Goal: Task Accomplishment & Management: Manage account settings

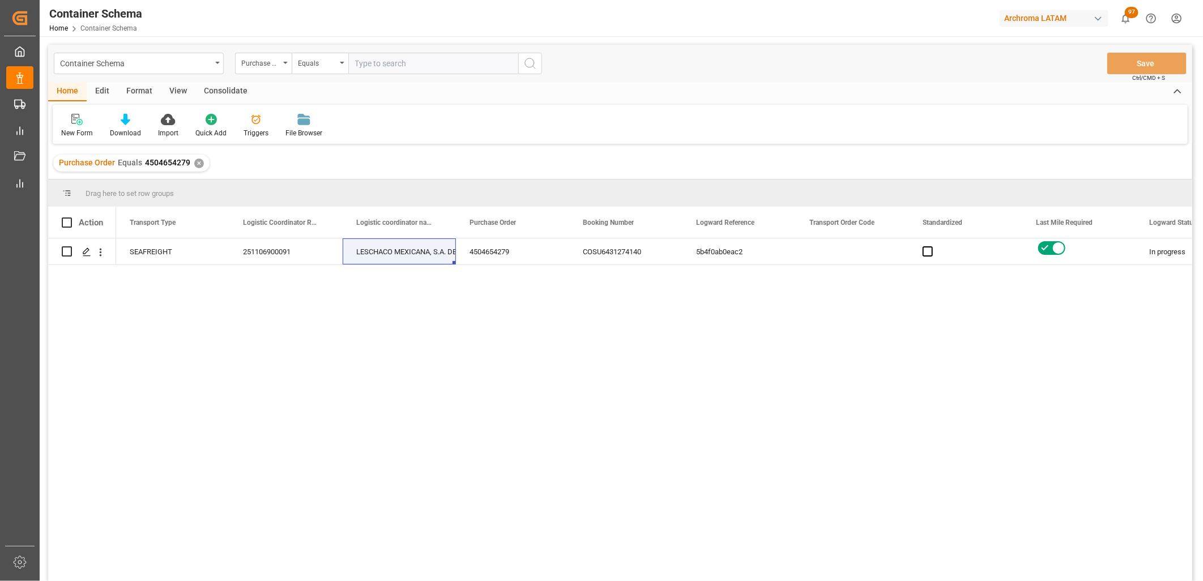
click at [912, 398] on div "SEAFREIGHT 251106900091 LESCHACO MEXICANA, S.A. DE C.V. 4504654279 COSU64312741…" at bounding box center [654, 413] width 1076 height 350
click at [197, 163] on div "✕" at bounding box center [199, 164] width 10 height 10
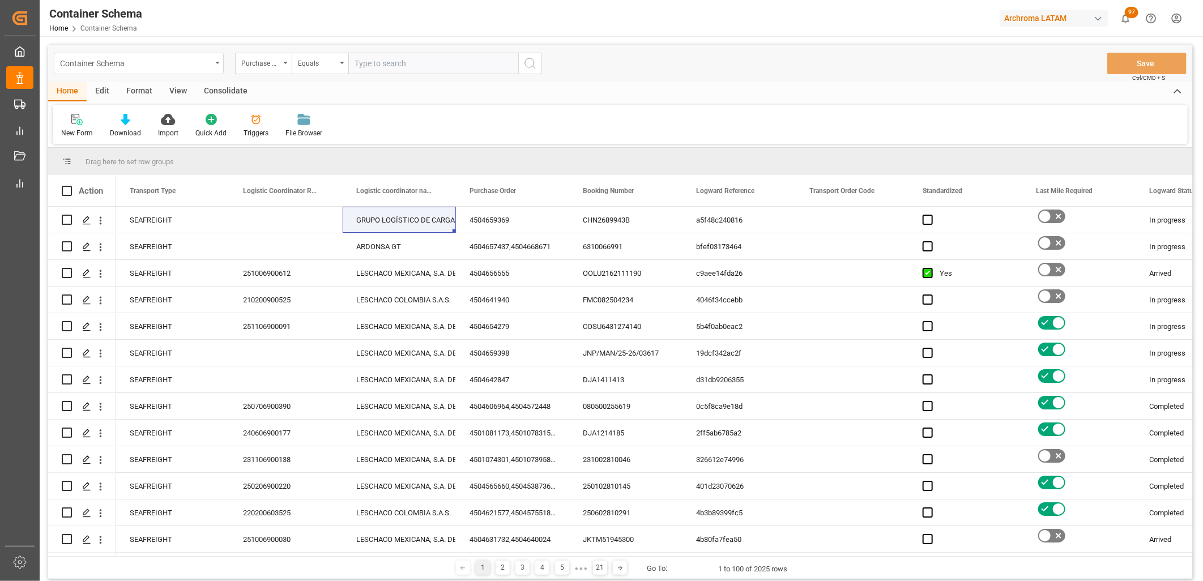
click at [170, 65] on div "Container Schema" at bounding box center [135, 63] width 151 height 14
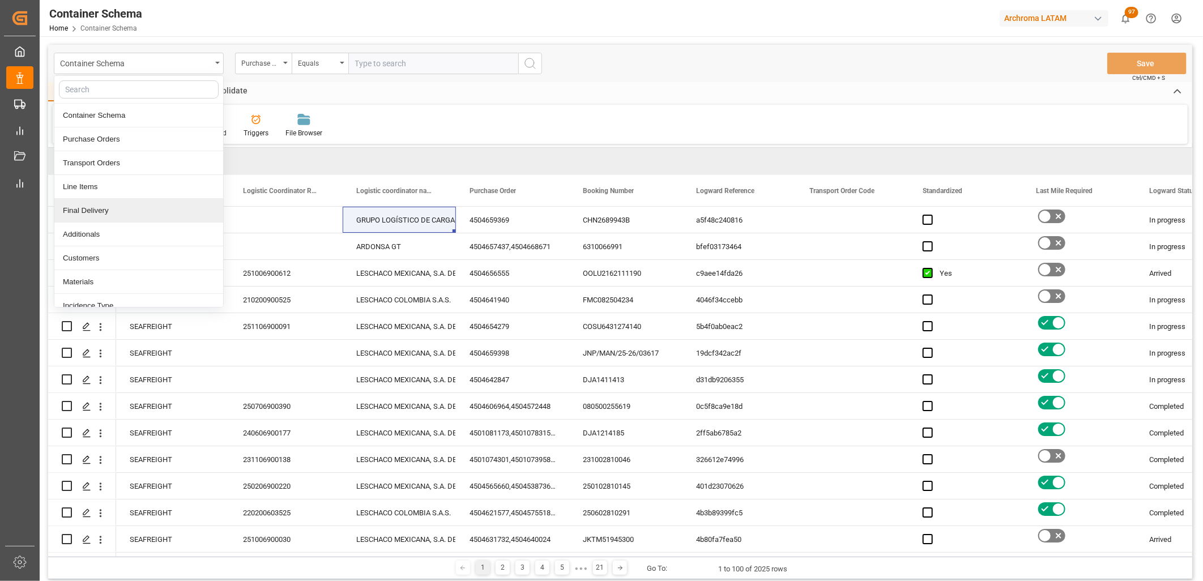
click at [106, 210] on div "Final Delivery" at bounding box center [138, 211] width 169 height 24
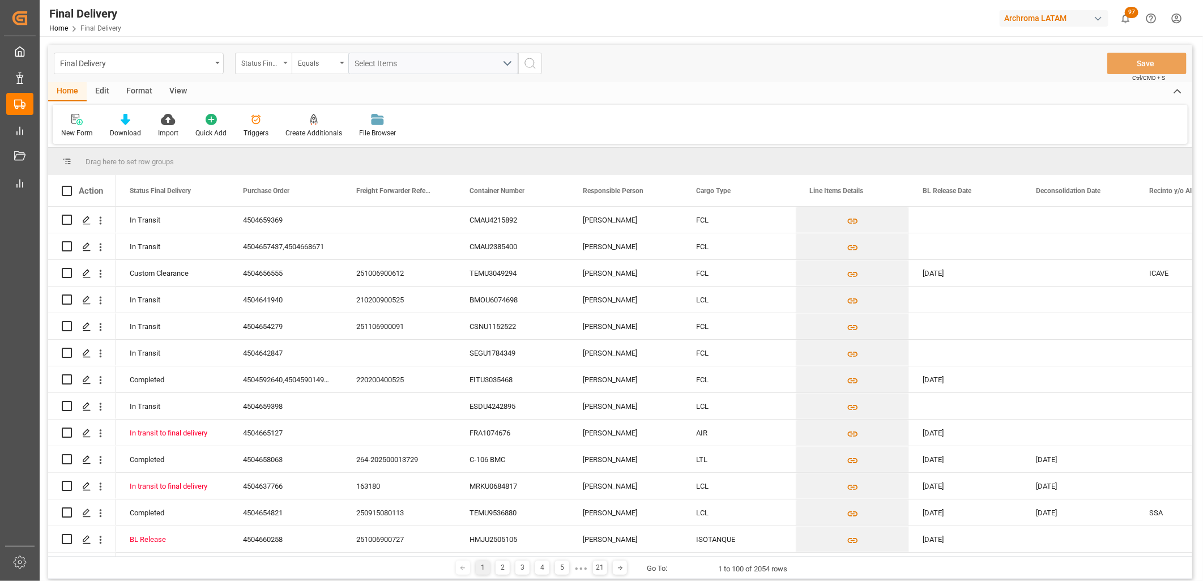
click at [281, 63] on div "Status Final Delivery" at bounding box center [263, 64] width 57 height 22
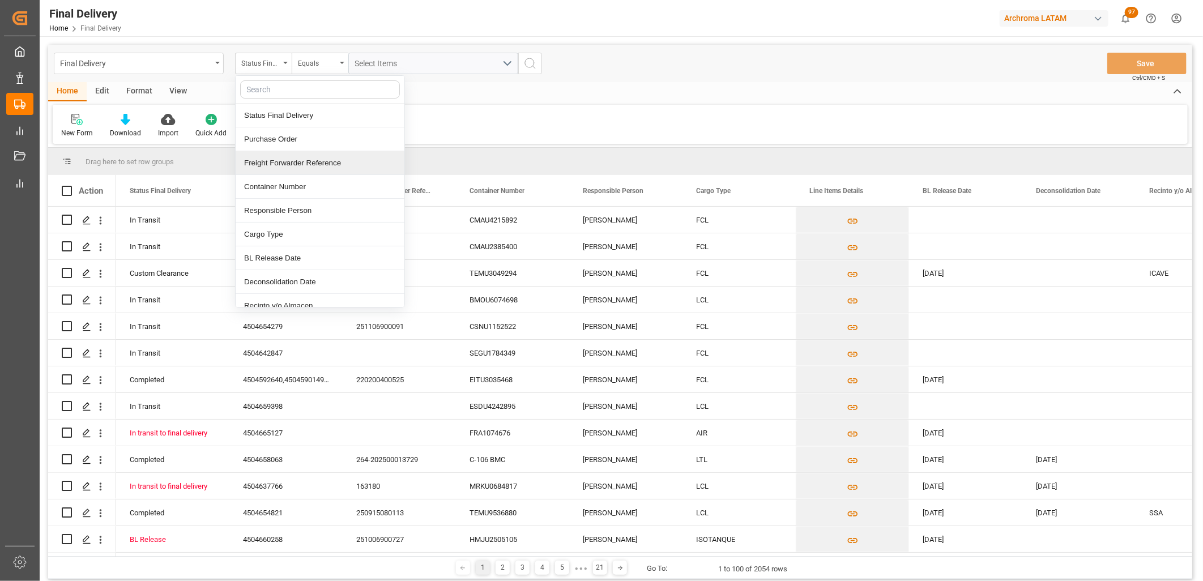
drag, startPoint x: 294, startPoint y: 163, endPoint x: 348, endPoint y: 88, distance: 91.8
click at [295, 163] on div "Freight Forwarder Reference" at bounding box center [320, 163] width 169 height 24
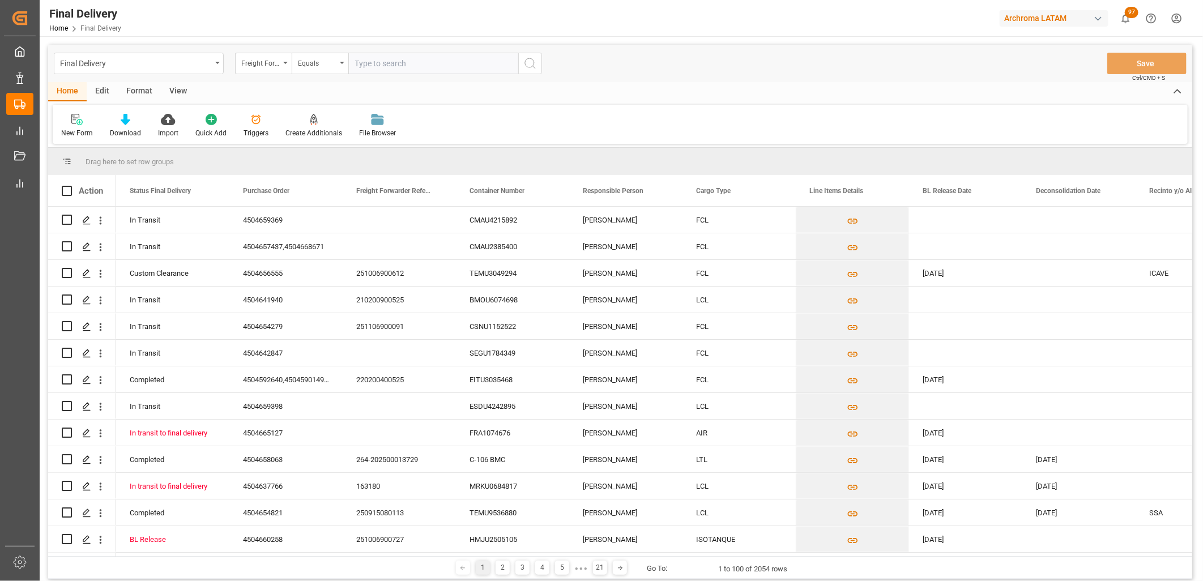
click at [386, 63] on input "text" at bounding box center [433, 64] width 170 height 22
type input "251015080090"
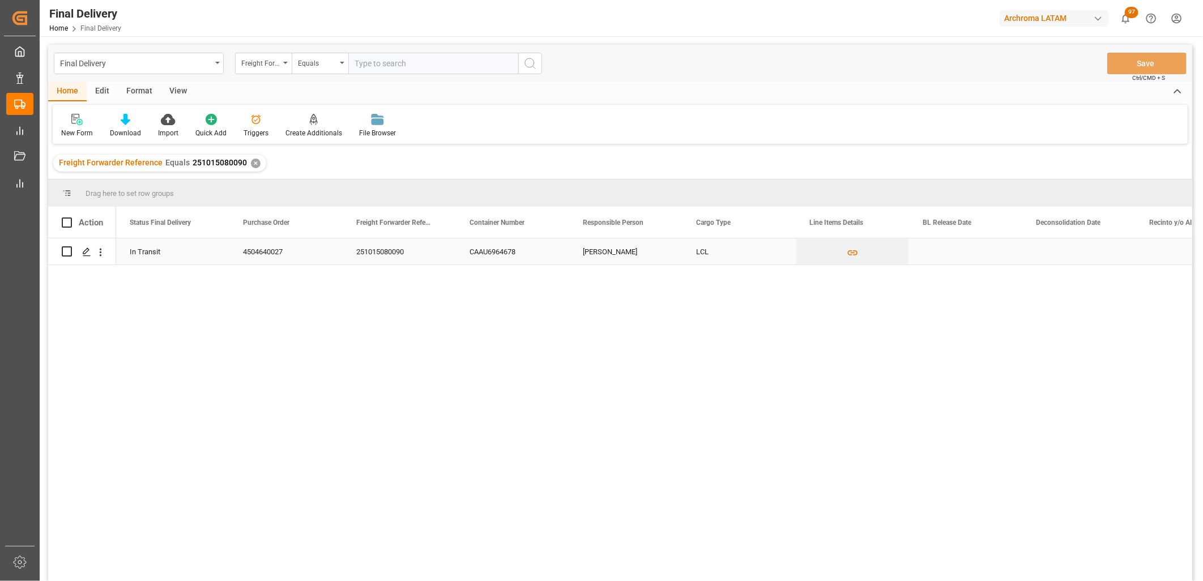
click at [970, 254] on div "Press SPACE to select this row." at bounding box center [965, 251] width 113 height 26
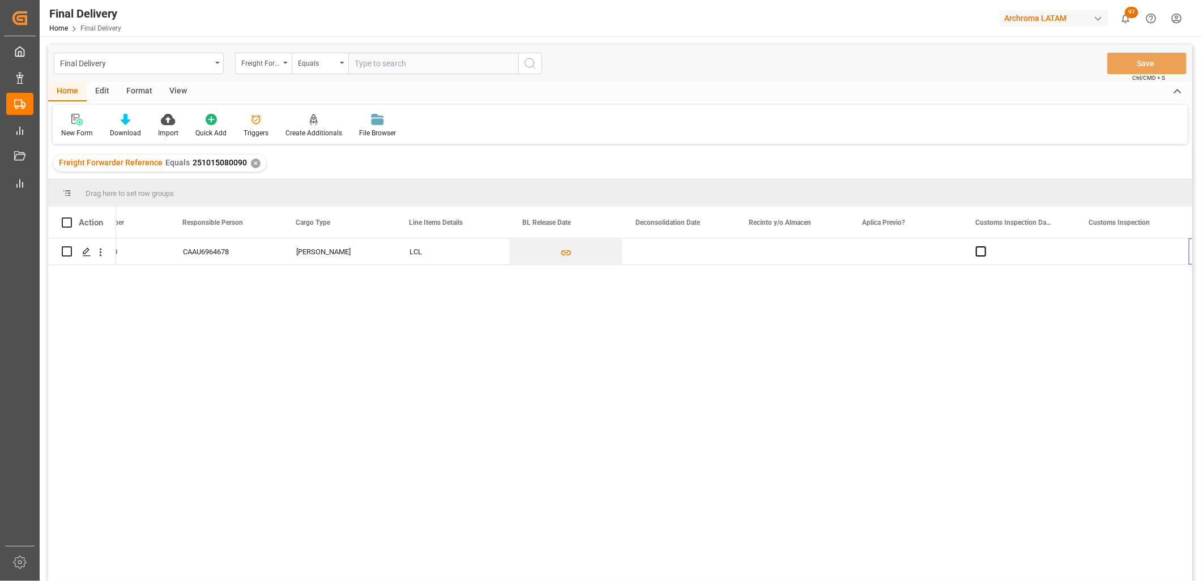
scroll to position [0, 400]
click at [536, 254] on div "Press SPACE to select this row." at bounding box center [565, 251] width 113 height 26
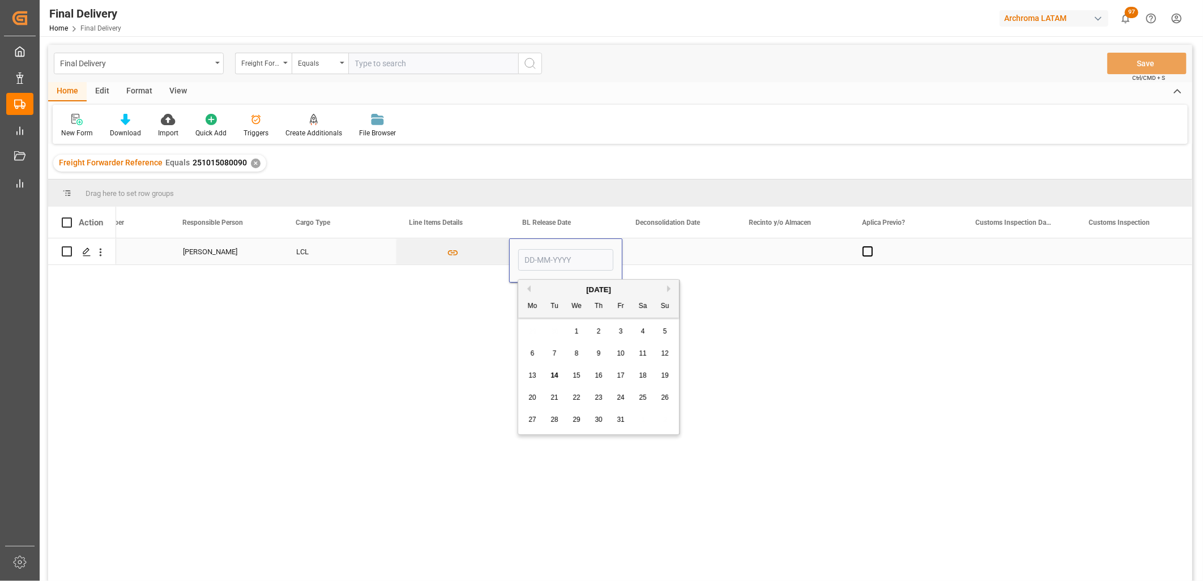
click at [535, 253] on input "Press SPACE to select this row." at bounding box center [565, 260] width 95 height 22
click at [531, 340] on div "29 30 1 2 3 4 5" at bounding box center [599, 332] width 155 height 22
click at [555, 376] on span "14" at bounding box center [553, 376] width 7 height 8
type input "[DATE]"
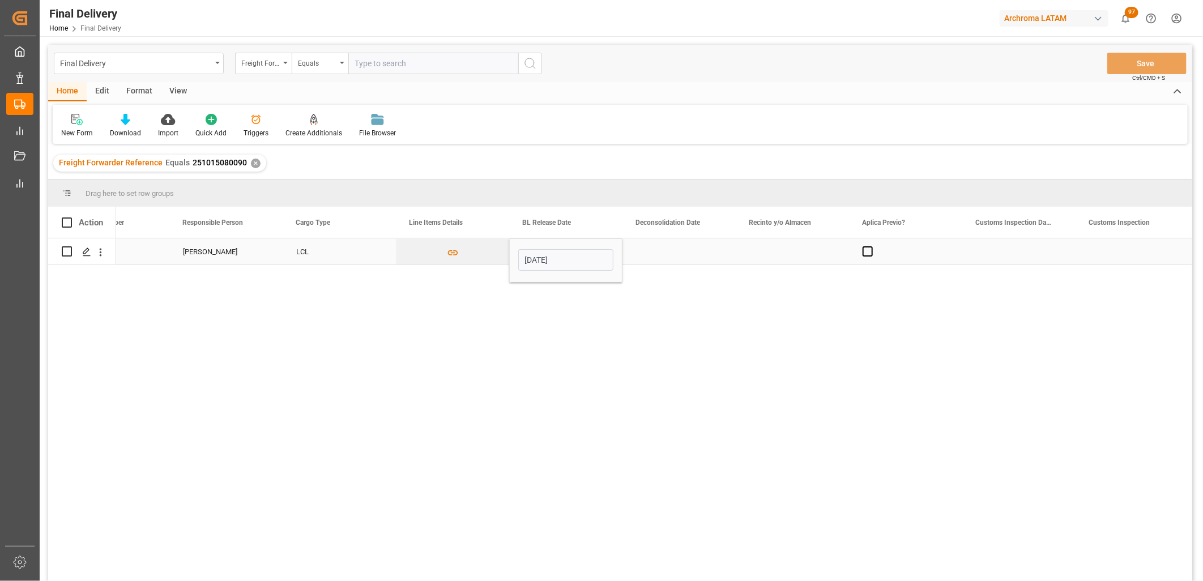
drag, startPoint x: 670, startPoint y: 255, endPoint x: 664, endPoint y: 253, distance: 6.1
click at [667, 255] on div "Press SPACE to select this row." at bounding box center [678, 251] width 113 height 26
click at [657, 250] on div "Press SPACE to select this row." at bounding box center [678, 251] width 113 height 26
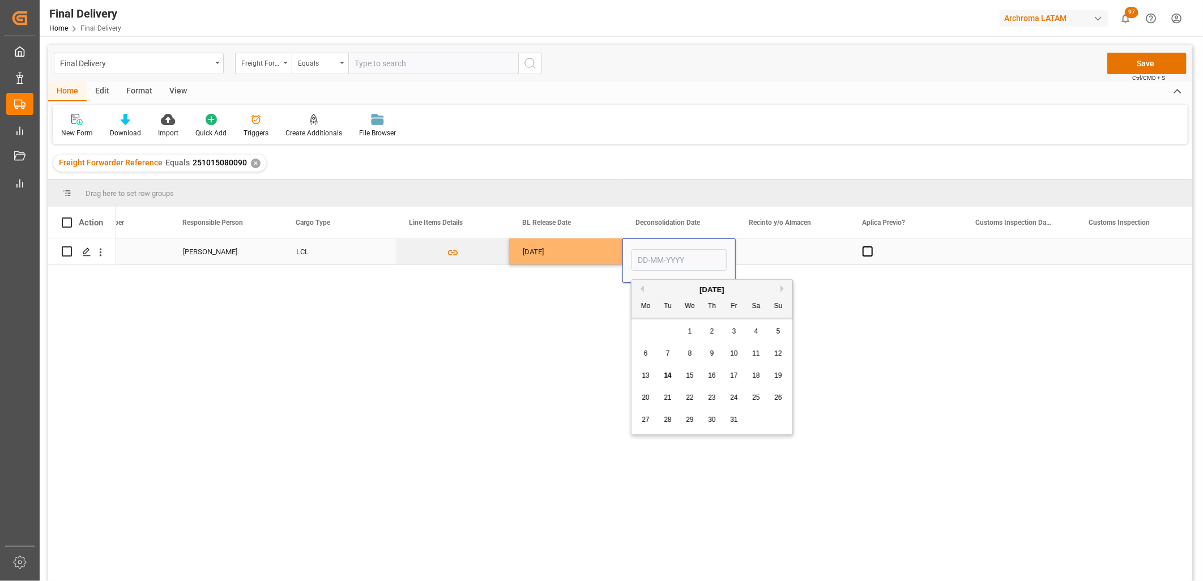
click at [657, 250] on input "Press SPACE to select this row." at bounding box center [678, 260] width 95 height 22
type input "[DATE]"
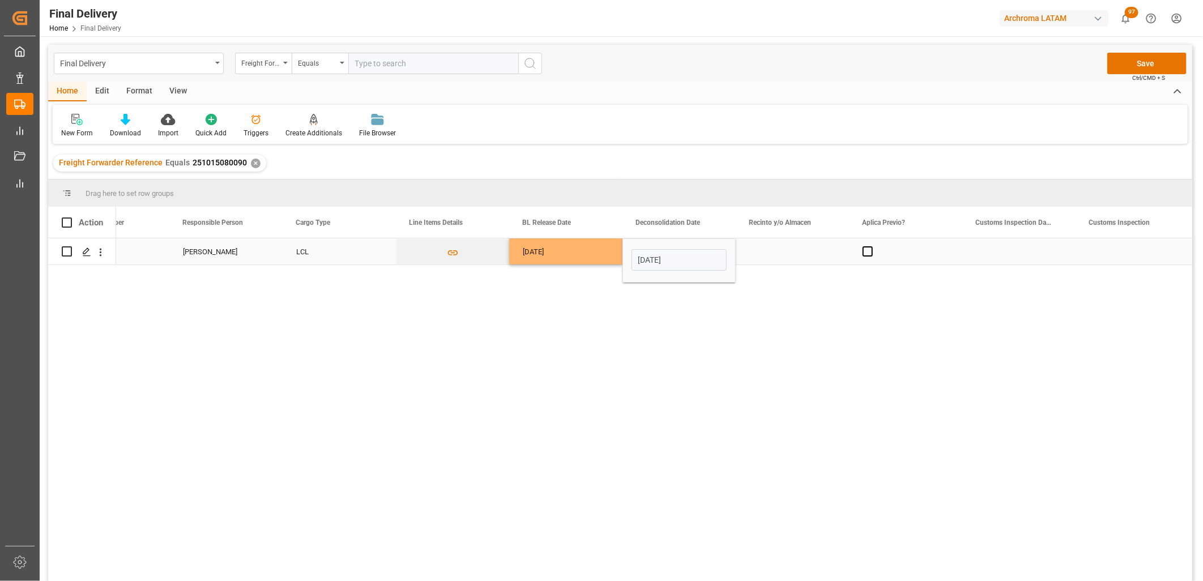
click at [776, 255] on div "Press SPACE to select this row." at bounding box center [792, 251] width 113 height 26
click at [776, 255] on input "Press SPACE to select this row." at bounding box center [792, 258] width 95 height 22
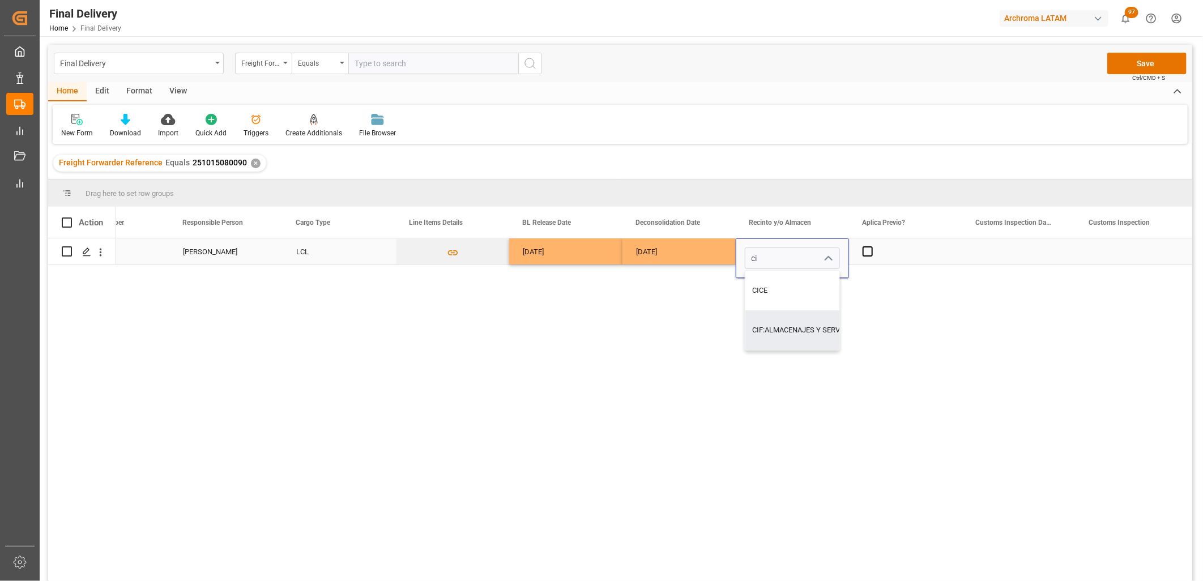
click at [774, 325] on div "CIF:ALMACENAJES Y SERVICIOS" at bounding box center [805, 330] width 120 height 40
type input "CIF:ALMACENAJES Y SERVICIOS"
click at [865, 250] on span "Press SPACE to select this row." at bounding box center [868, 251] width 10 height 10
click at [871, 246] on input "Press SPACE to select this row." at bounding box center [871, 246] width 0 height 0
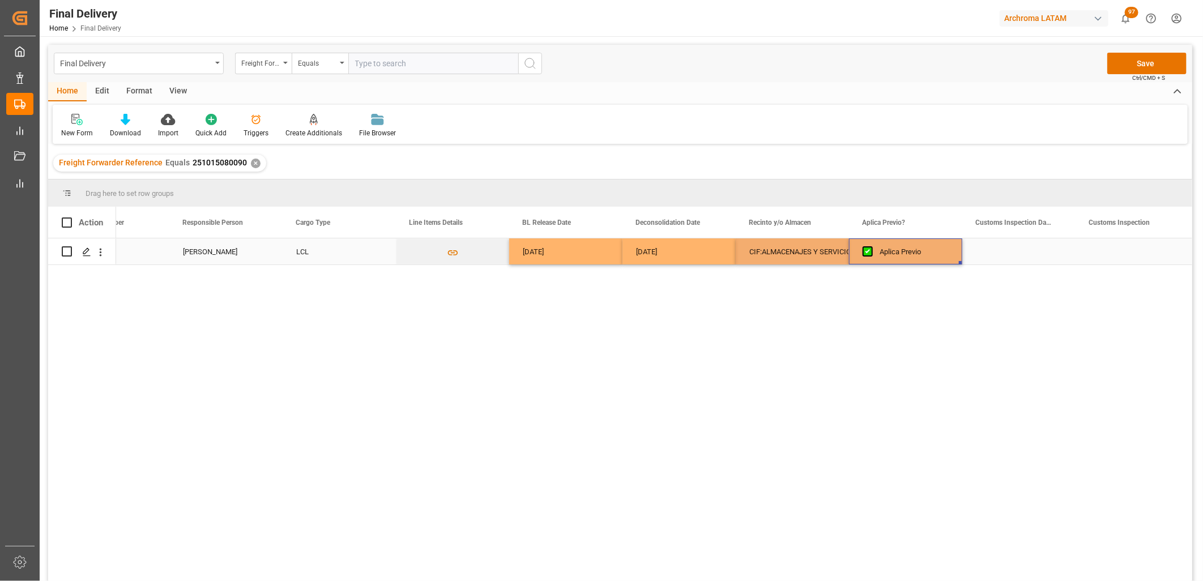
click at [1018, 254] on div "Press SPACE to select this row." at bounding box center [1018, 251] width 113 height 26
click at [995, 251] on div "Press SPACE to select this row." at bounding box center [1018, 251] width 113 height 26
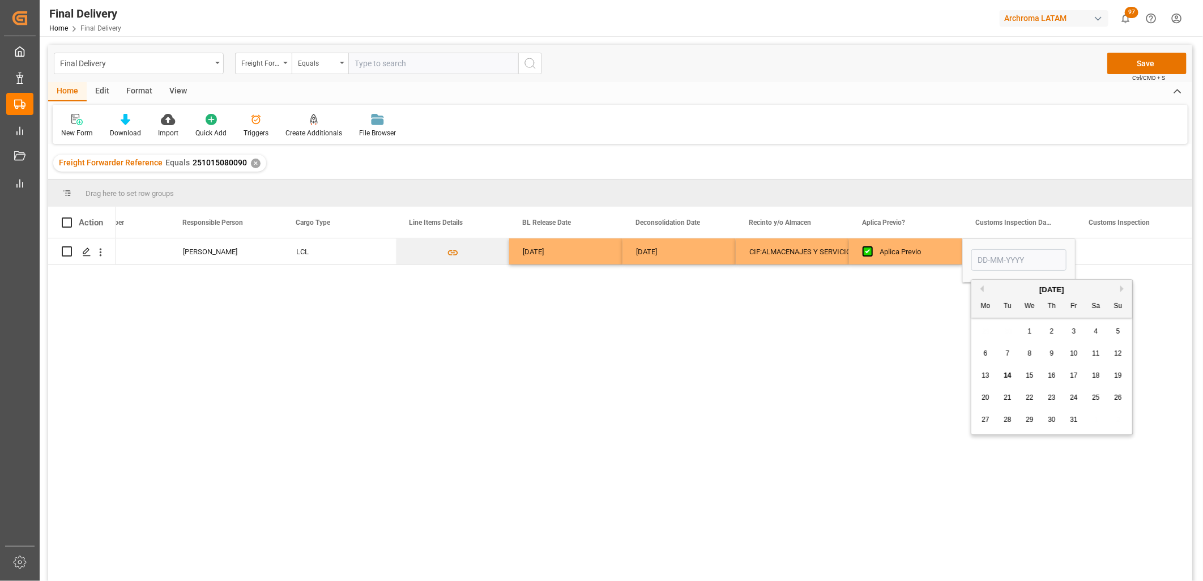
click at [1053, 378] on span "16" at bounding box center [1051, 376] width 7 height 8
type input "[DATE]"
click at [1116, 251] on div "Press SPACE to select this row." at bounding box center [1131, 251] width 113 height 26
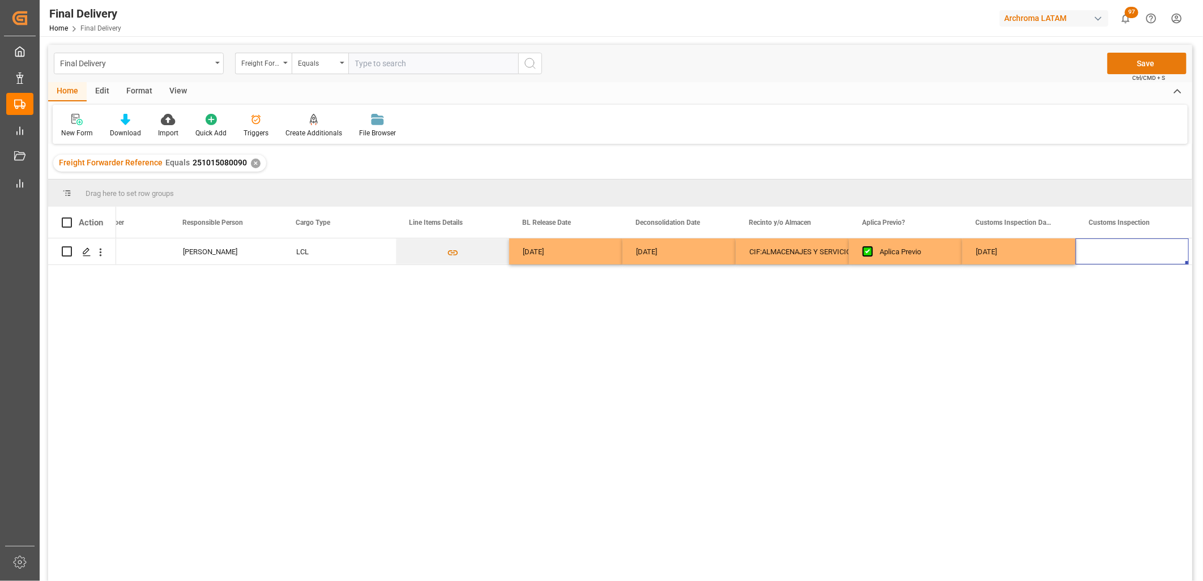
click at [1138, 66] on button "Save" at bounding box center [1146, 64] width 79 height 22
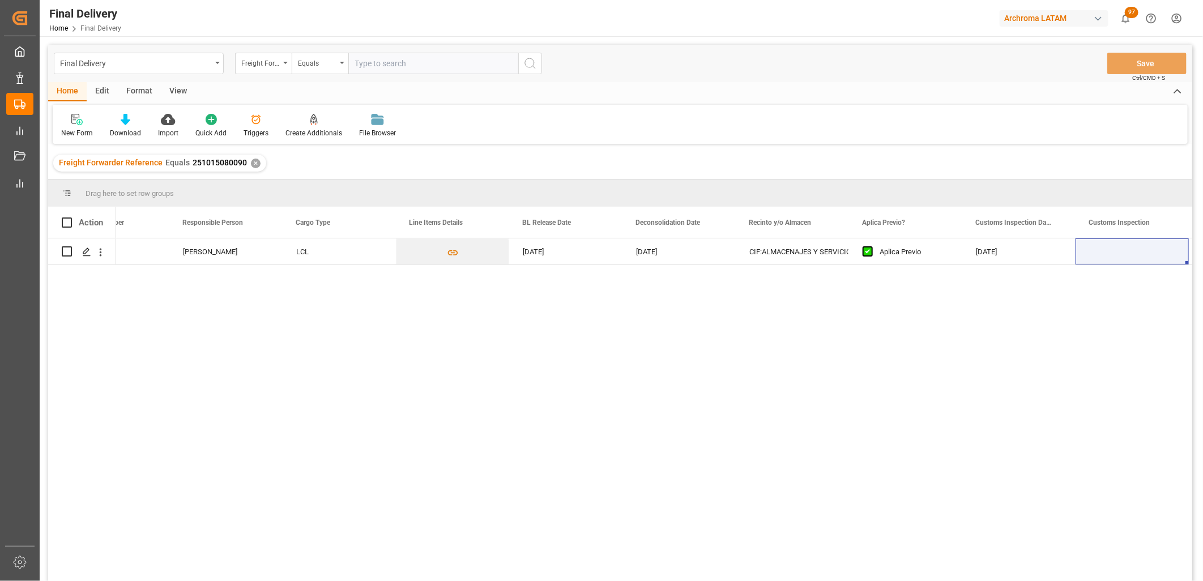
click at [212, 161] on span "251015080090" at bounding box center [220, 162] width 54 height 9
drag, startPoint x: 241, startPoint y: 163, endPoint x: 206, endPoint y: 161, distance: 35.7
click at [206, 161] on span "251015080090" at bounding box center [220, 162] width 54 height 9
drag, startPoint x: 206, startPoint y: 161, endPoint x: 251, endPoint y: 163, distance: 45.3
click at [251, 163] on div "✕" at bounding box center [256, 164] width 10 height 10
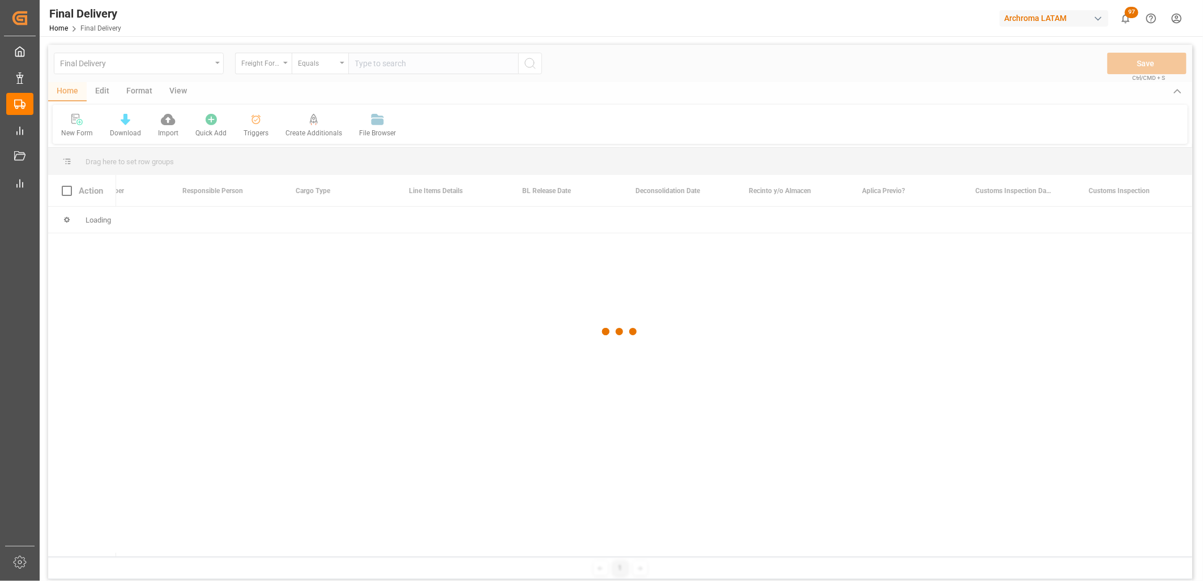
click at [370, 62] on div at bounding box center [620, 332] width 1144 height 574
click at [367, 63] on div at bounding box center [620, 332] width 1144 height 574
click at [366, 63] on div at bounding box center [620, 332] width 1144 height 574
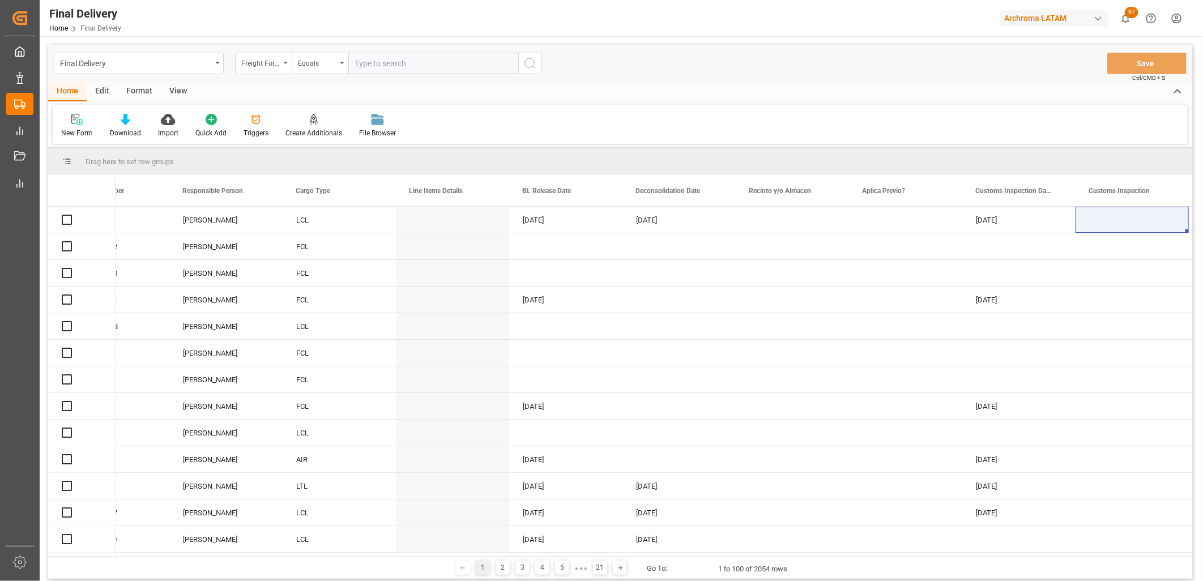
click at [366, 63] on input "text" at bounding box center [433, 64] width 170 height 22
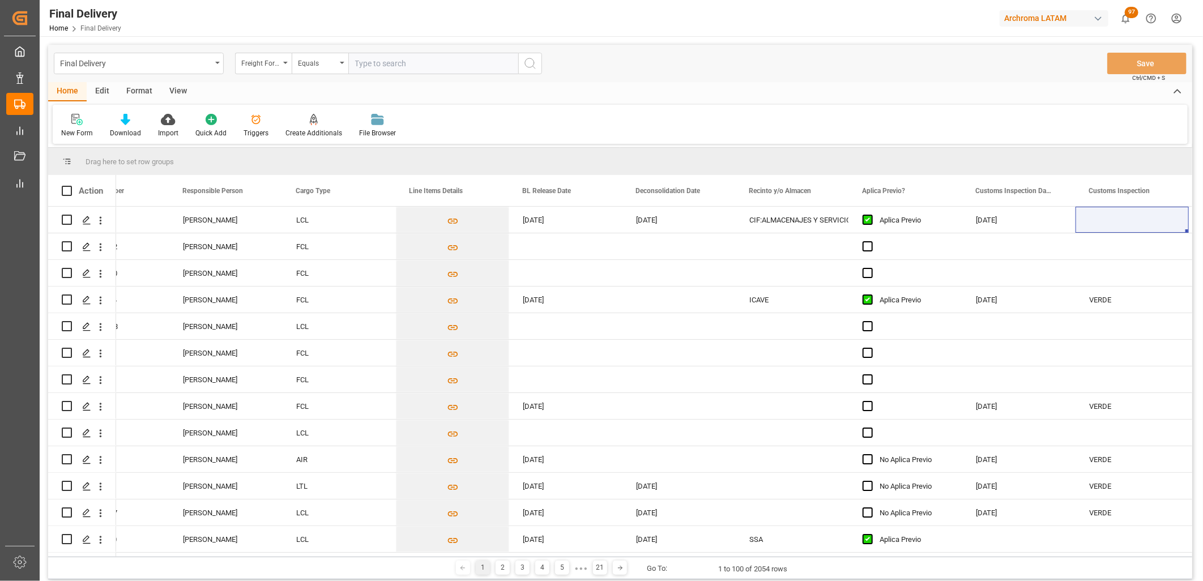
paste input "251015080118"
type input "251015080118"
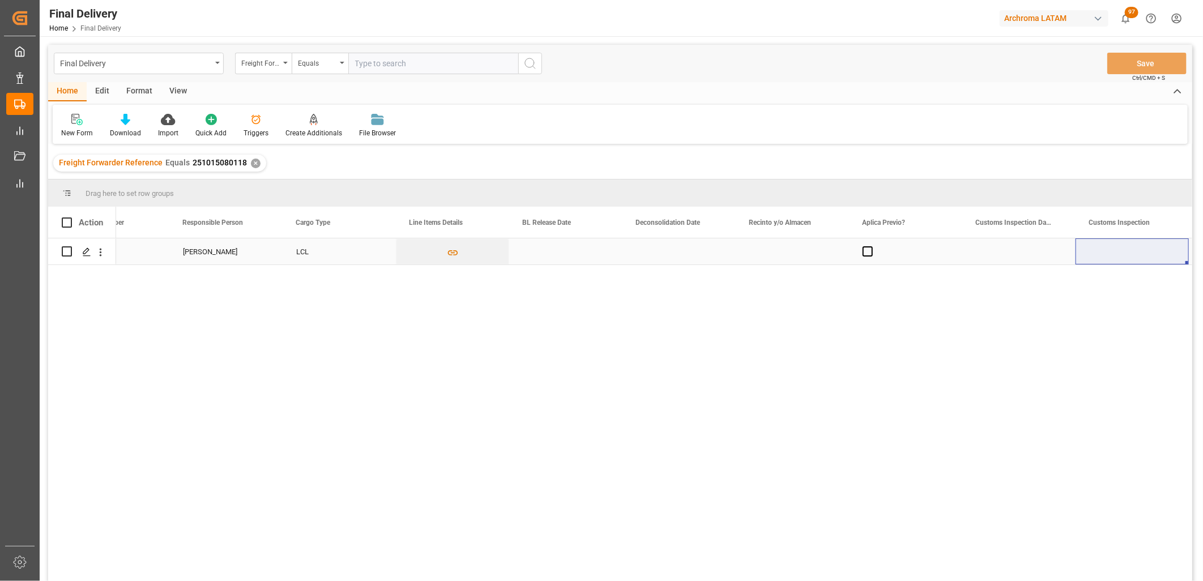
click at [544, 253] on div "Press SPACE to select this row." at bounding box center [565, 251] width 113 height 26
click at [531, 251] on div "Press SPACE to select this row." at bounding box center [565, 251] width 113 height 26
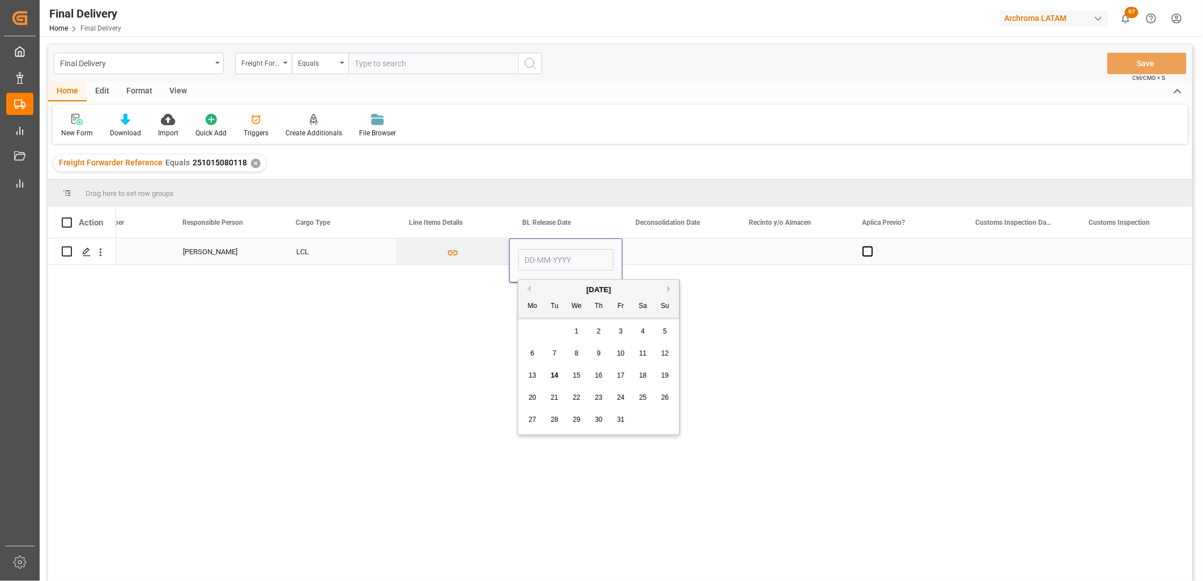
click at [534, 251] on input "Press SPACE to select this row." at bounding box center [565, 260] width 95 height 22
drag, startPoint x: 557, startPoint y: 375, endPoint x: 574, endPoint y: 348, distance: 32.1
click at [557, 375] on span "14" at bounding box center [553, 376] width 7 height 8
type input "[DATE]"
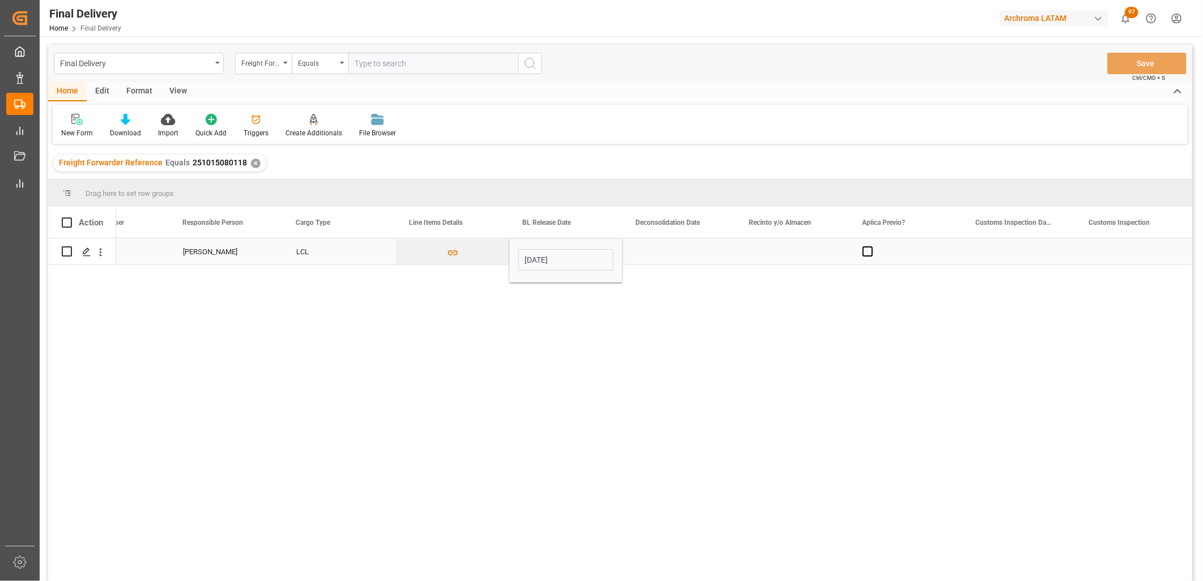
click at [669, 257] on div "Press SPACE to select this row." at bounding box center [678, 251] width 113 height 26
click at [664, 256] on div "Press SPACE to select this row." at bounding box center [678, 251] width 113 height 26
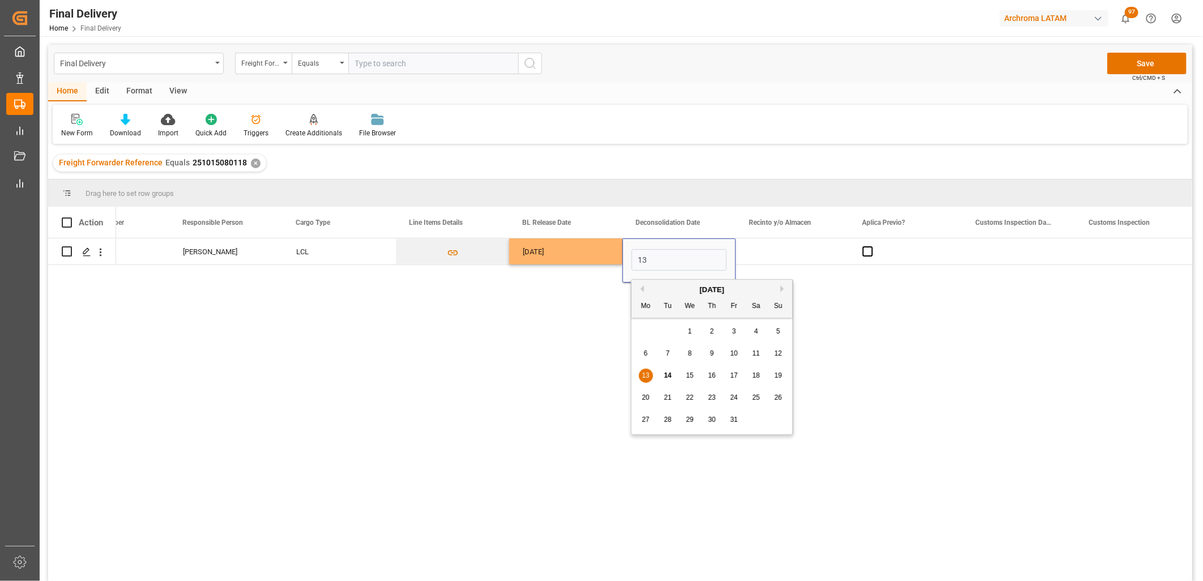
click at [647, 374] on span "13" at bounding box center [645, 376] width 7 height 8
type input "[DATE]"
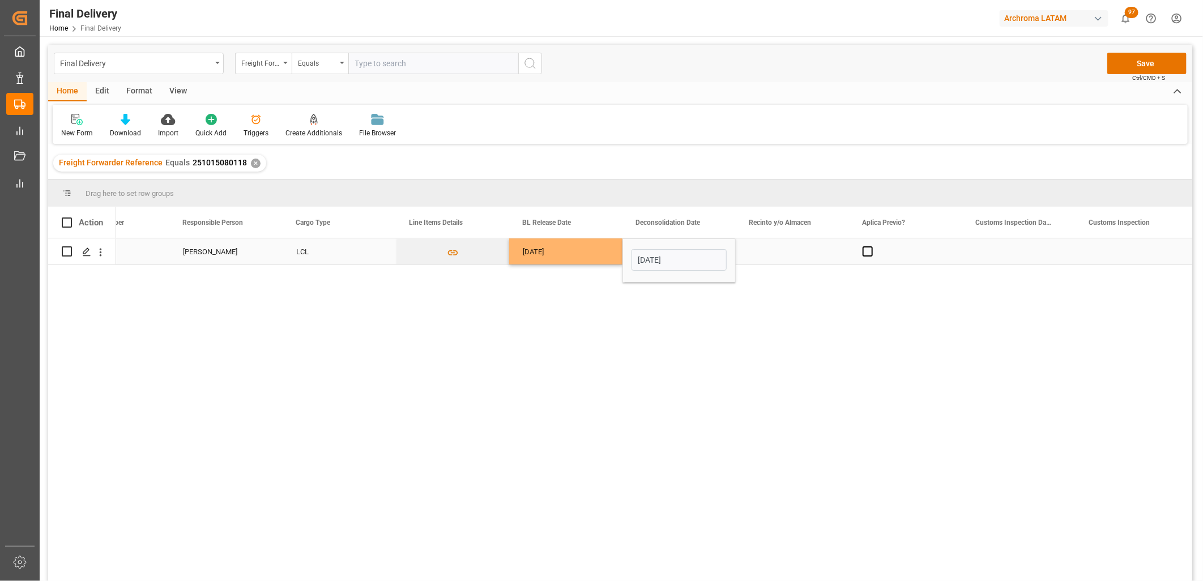
click at [774, 253] on div "Press SPACE to select this row." at bounding box center [792, 251] width 113 height 26
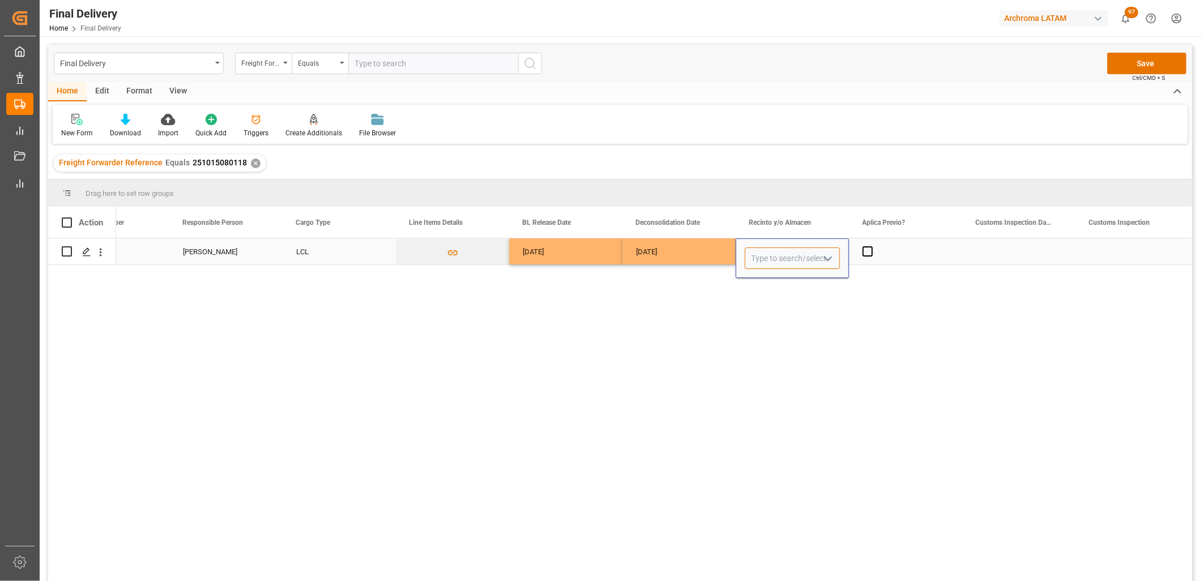
click at [774, 253] on input "Press SPACE to select this row." at bounding box center [792, 258] width 95 height 22
drag, startPoint x: 782, startPoint y: 289, endPoint x: 842, endPoint y: 264, distance: 65.2
click at [782, 289] on div "GOLMEX" at bounding box center [792, 291] width 94 height 40
type input "GOLMEX"
click at [871, 249] on span "Press SPACE to select this row." at bounding box center [868, 251] width 10 height 10
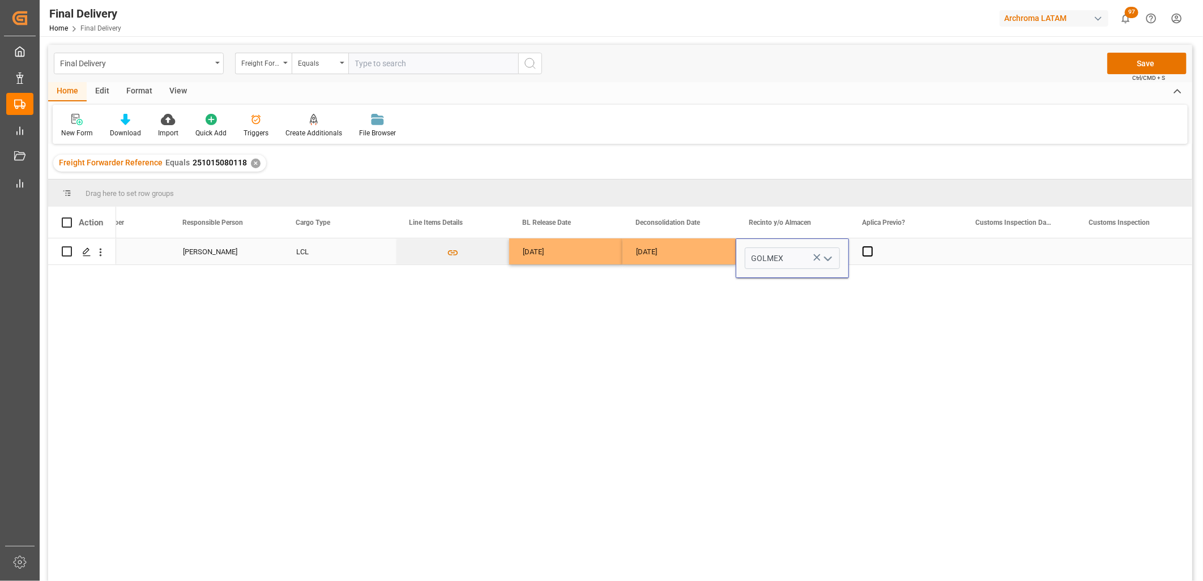
click at [871, 246] on input "Press SPACE to select this row." at bounding box center [871, 246] width 0 height 0
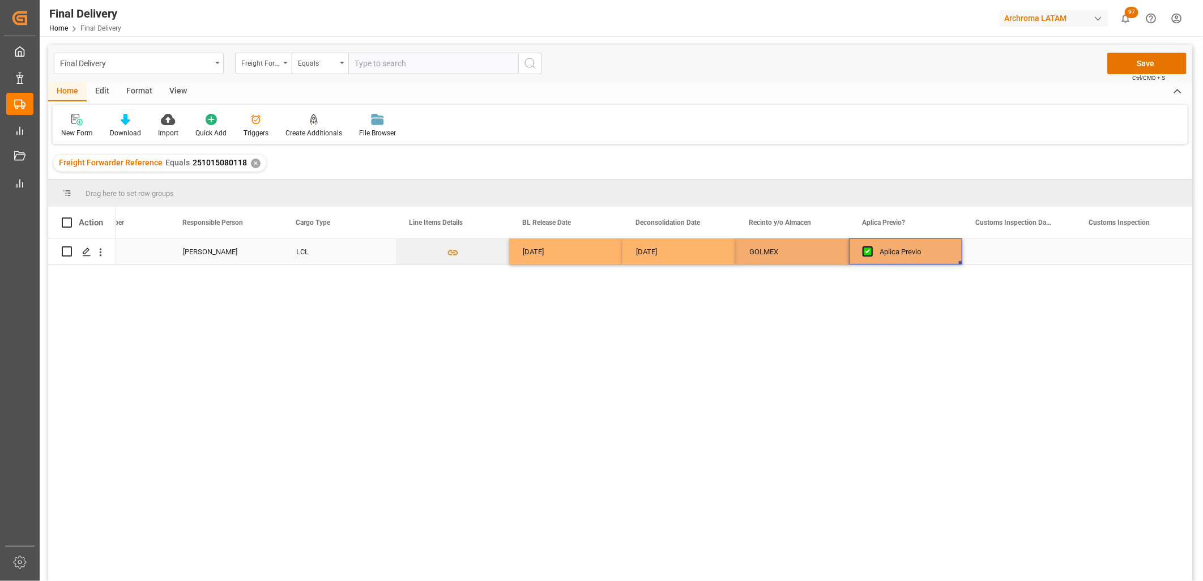
click at [1025, 250] on div "Press SPACE to select this row." at bounding box center [1018, 251] width 113 height 26
click at [1018, 253] on div "Press SPACE to select this row." at bounding box center [1018, 251] width 113 height 26
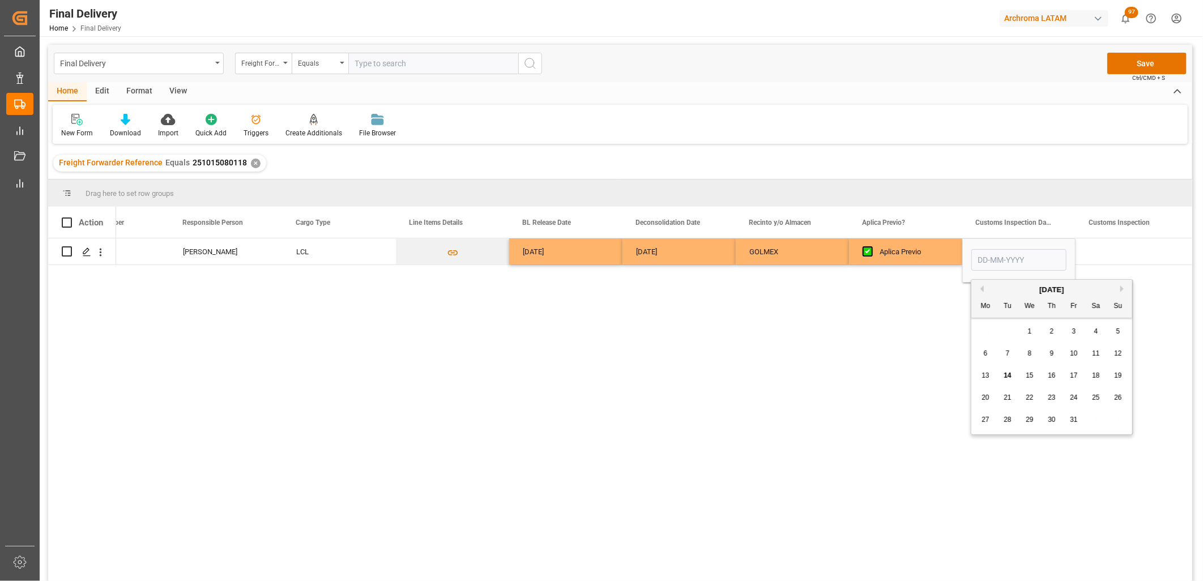
click at [1048, 375] on span "16" at bounding box center [1051, 376] width 7 height 8
type input "[DATE]"
click at [1117, 258] on div "Press SPACE to select this row." at bounding box center [1131, 251] width 113 height 26
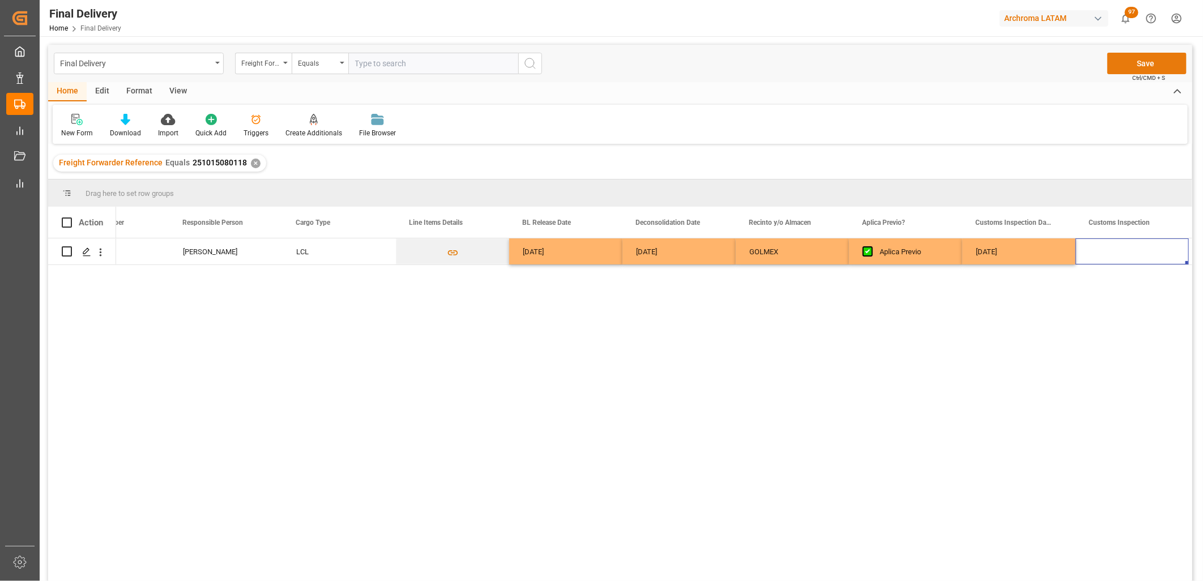
click at [1143, 61] on button "Save" at bounding box center [1146, 64] width 79 height 22
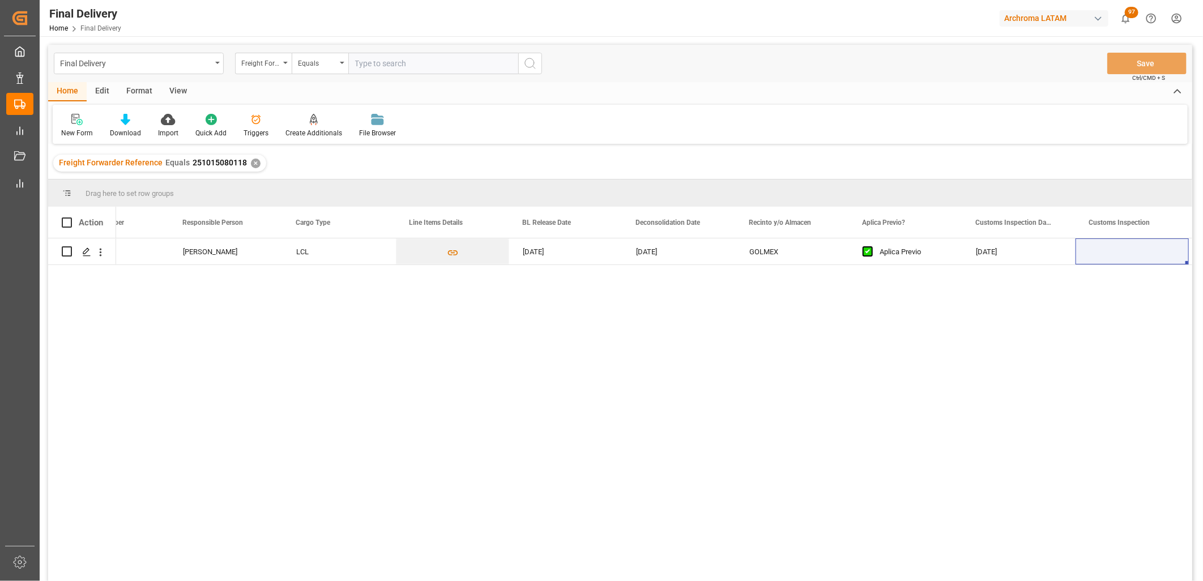
click at [270, 165] on div "Freight Forwarder Reference Equals 251015080118 ✕" at bounding box center [620, 163] width 1144 height 32
click at [251, 161] on div "✕" at bounding box center [256, 164] width 10 height 10
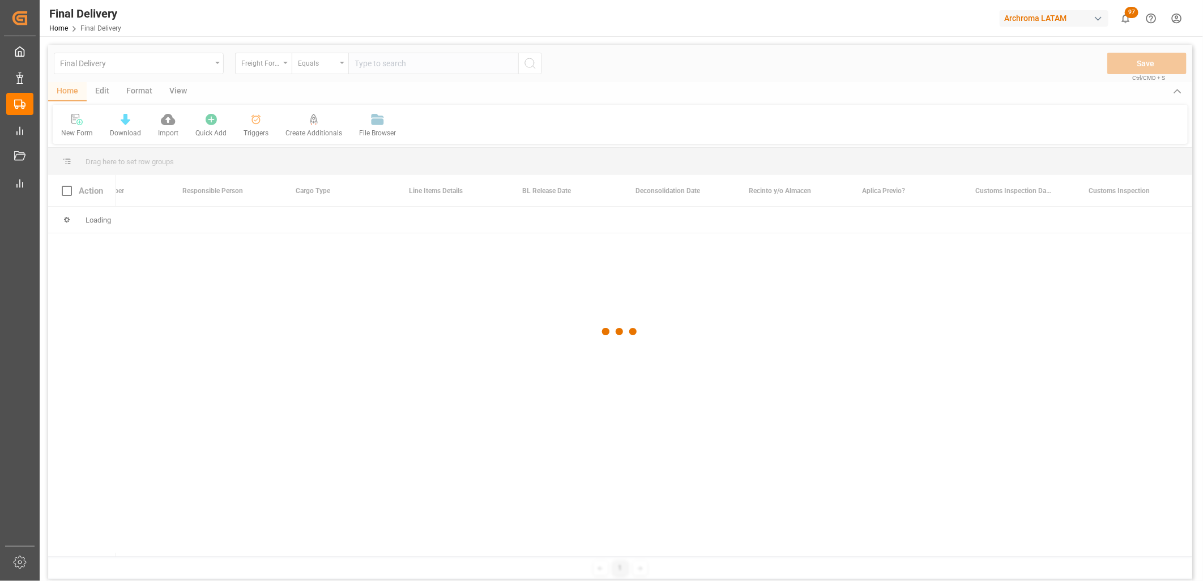
click at [272, 69] on div at bounding box center [620, 332] width 1144 height 574
click at [278, 66] on div at bounding box center [620, 332] width 1144 height 574
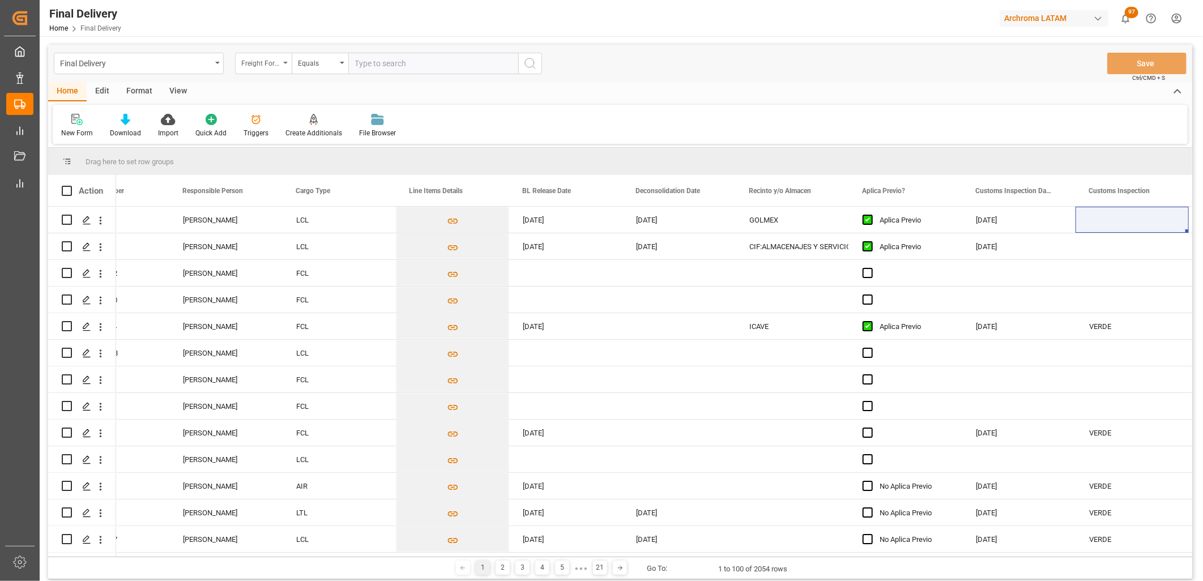
click at [282, 65] on div "Freight Forwarder Reference" at bounding box center [263, 64] width 57 height 22
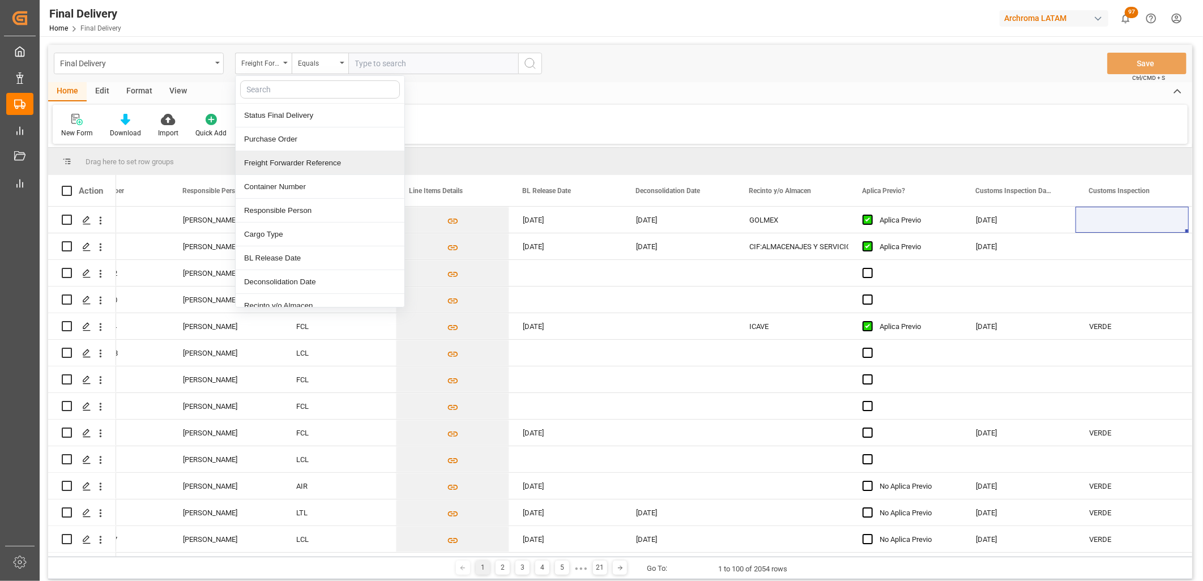
click at [290, 153] on div "Freight Forwarder Reference" at bounding box center [320, 163] width 169 height 24
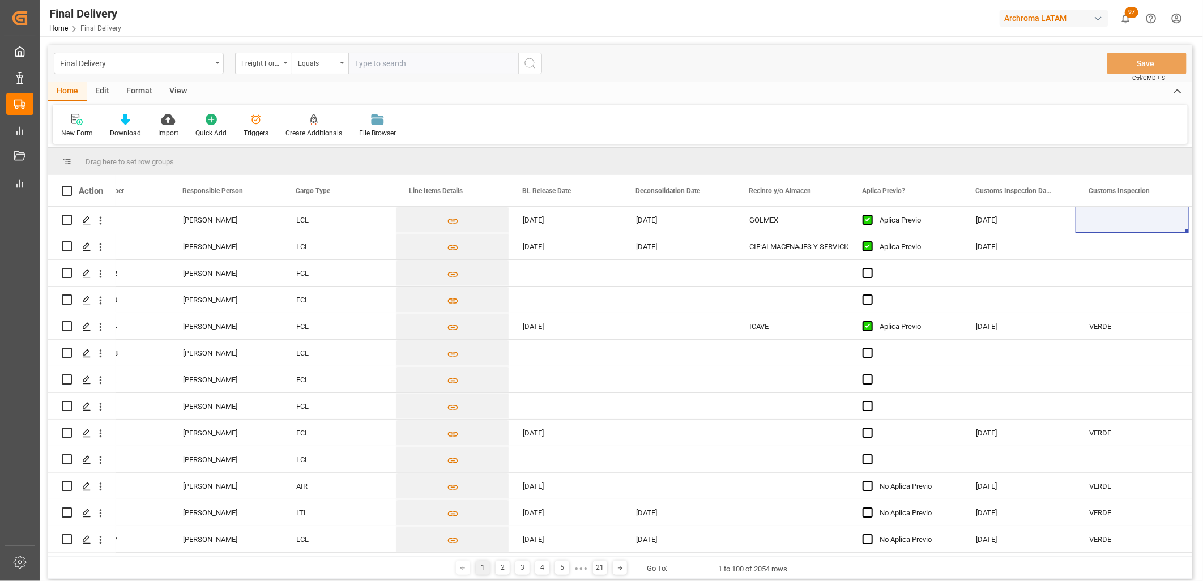
click at [367, 66] on input "text" at bounding box center [433, 64] width 170 height 22
paste input "251006900695"
type input "251006900695"
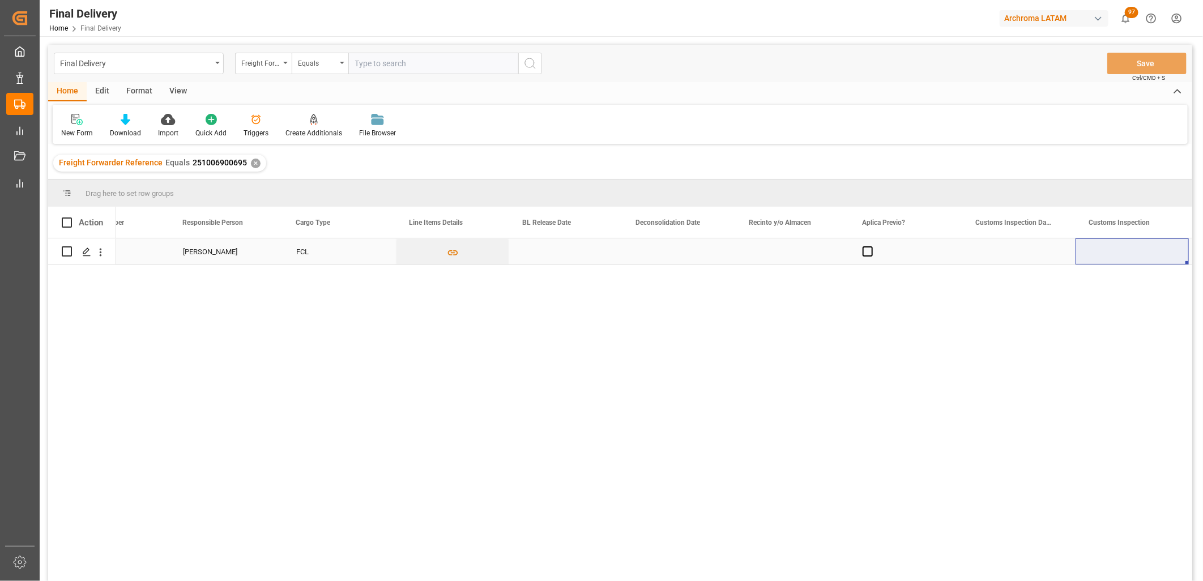
click at [532, 255] on div "Press SPACE to select this row." at bounding box center [565, 251] width 113 height 26
click at [533, 255] on div "Press SPACE to select this row." at bounding box center [565, 251] width 113 height 26
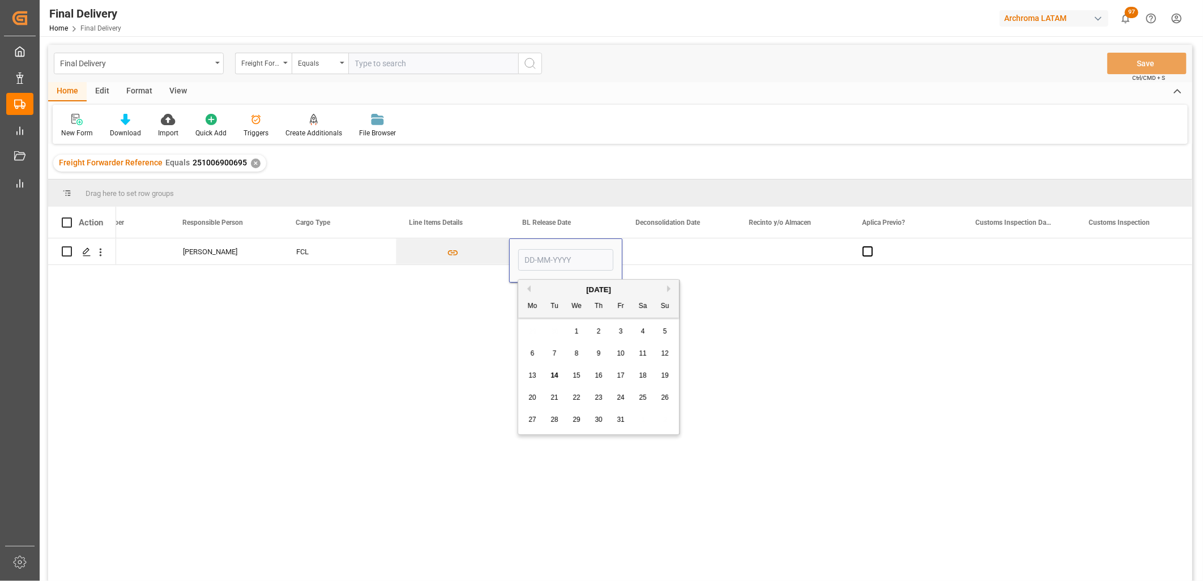
click at [553, 372] on span "14" at bounding box center [553, 376] width 7 height 8
type input "[DATE]"
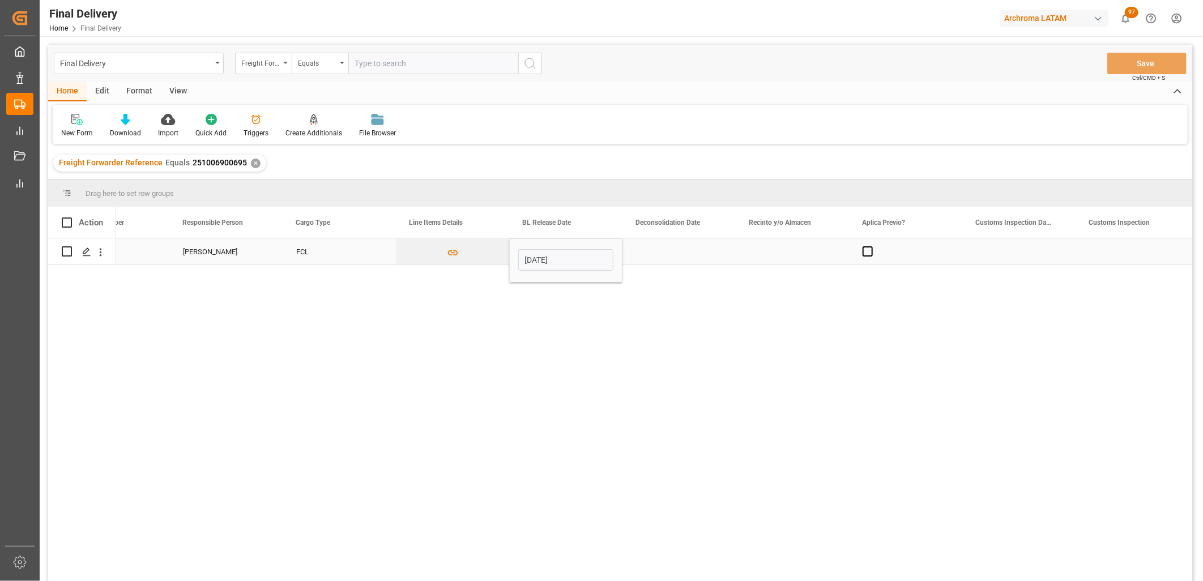
click at [658, 251] on div "Press SPACE to select this row." at bounding box center [678, 251] width 113 height 26
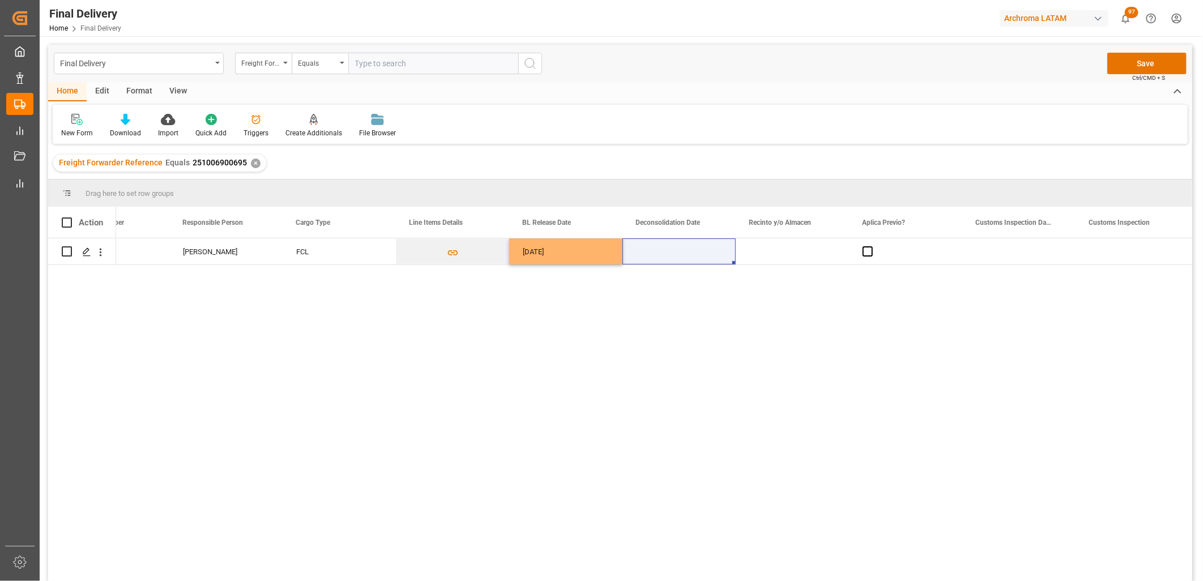
click at [462, 372] on div "251006900695 DFSU2756069 [PERSON_NAME] FCL [DATE]" at bounding box center [654, 413] width 1076 height 350
click at [864, 250] on span "Press SPACE to select this row." at bounding box center [868, 251] width 10 height 10
click at [871, 246] on input "Press SPACE to select this row." at bounding box center [871, 246] width 0 height 0
click at [779, 254] on div "Press SPACE to select this row." at bounding box center [792, 251] width 113 height 26
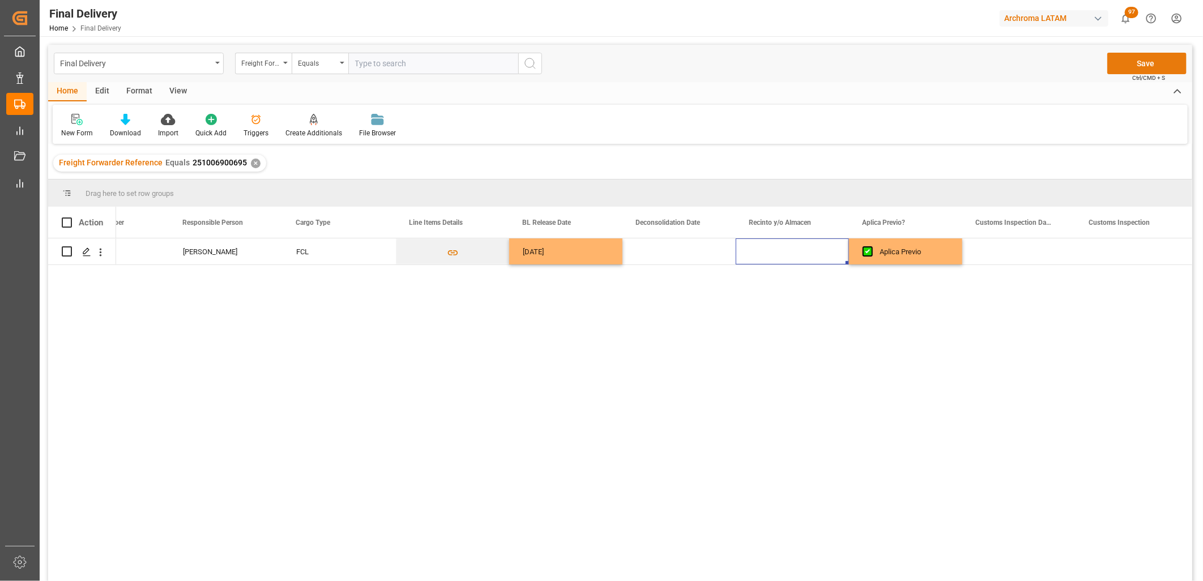
click at [1128, 62] on button "Save" at bounding box center [1146, 64] width 79 height 22
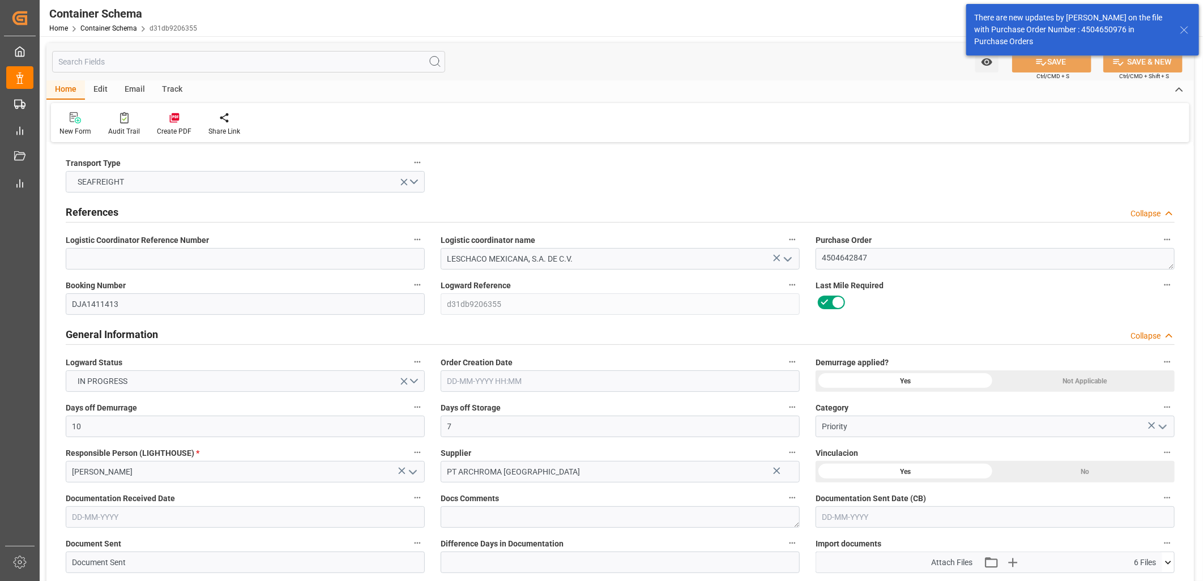
type input "10"
type input "7"
type input "1"
type input "54"
type input "7560"
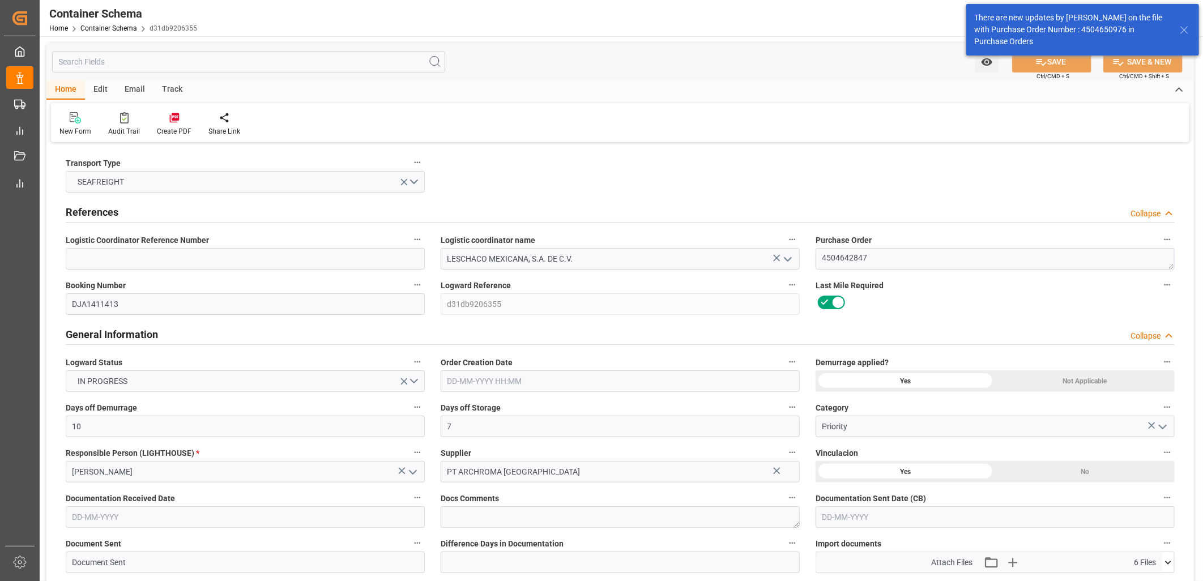
type input "7907.76"
type input "CMACGM"
type input "CMA CGM Group"
type input "IDJKT"
type input "MXZLO"
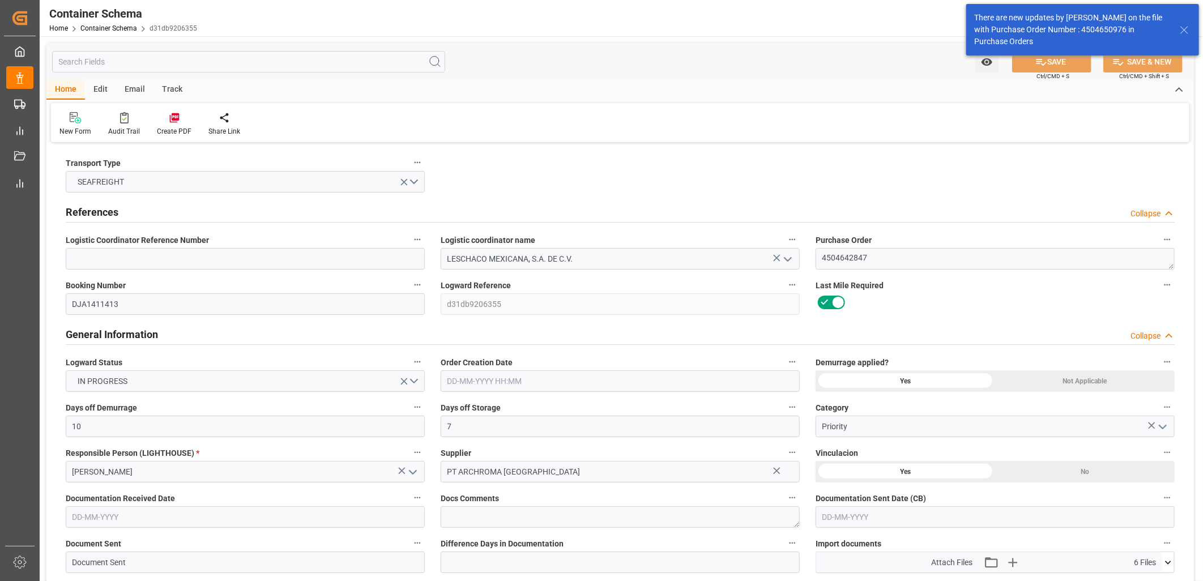
type input "9897781"
type input "14-10-2025 12:00"
type input "[DATE]"
type input "29-11-2025"
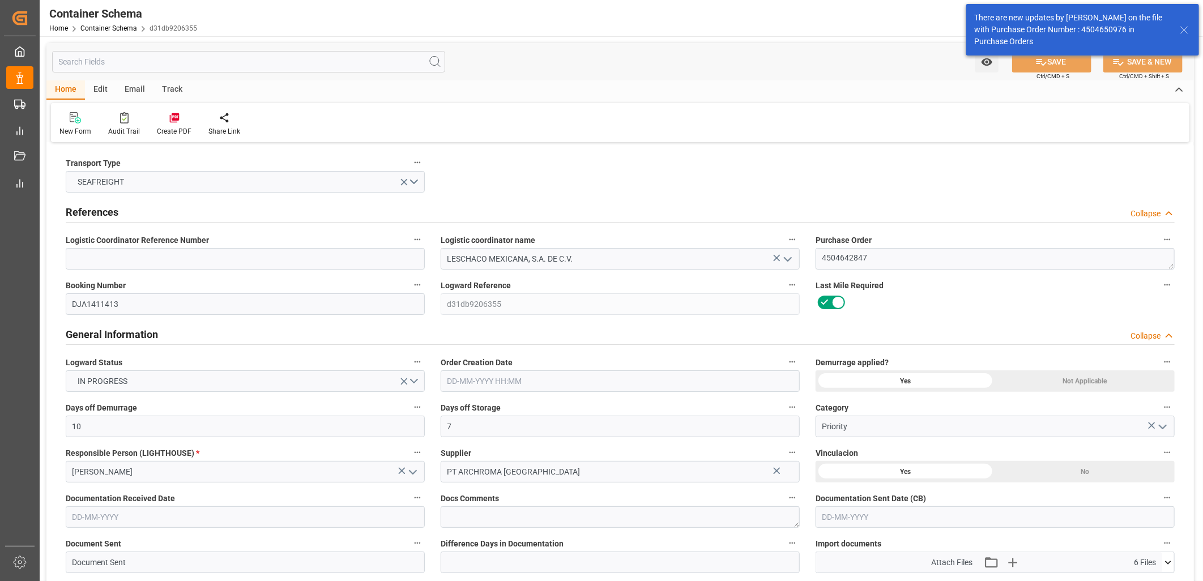
type input "13-10-2025 12:30"
type input "29-11-2025 00:00"
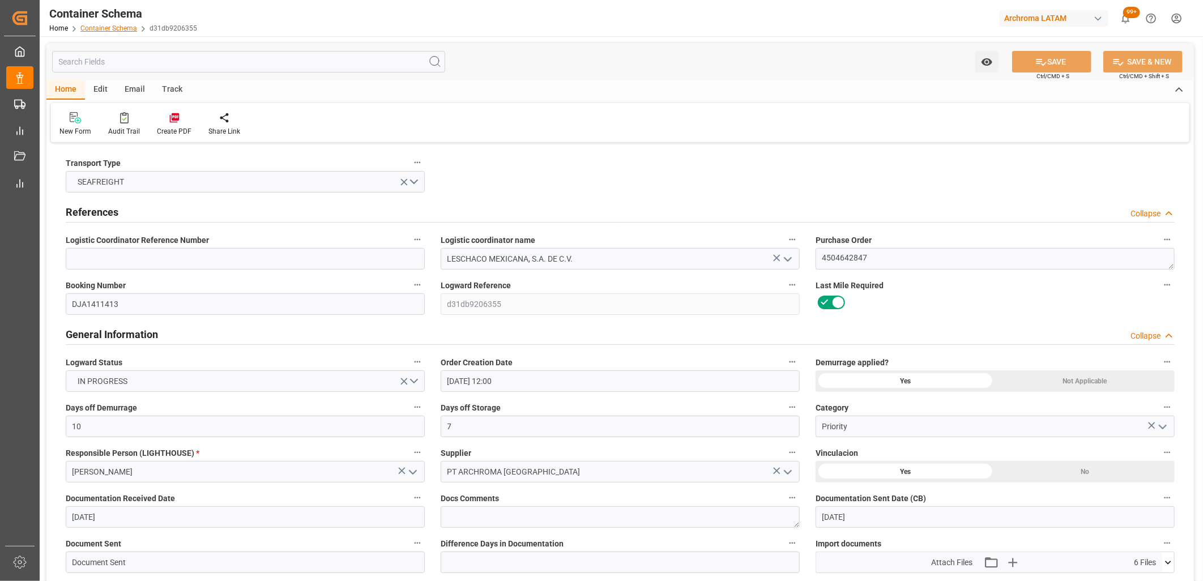
click at [103, 29] on link "Container Schema" at bounding box center [108, 28] width 57 height 8
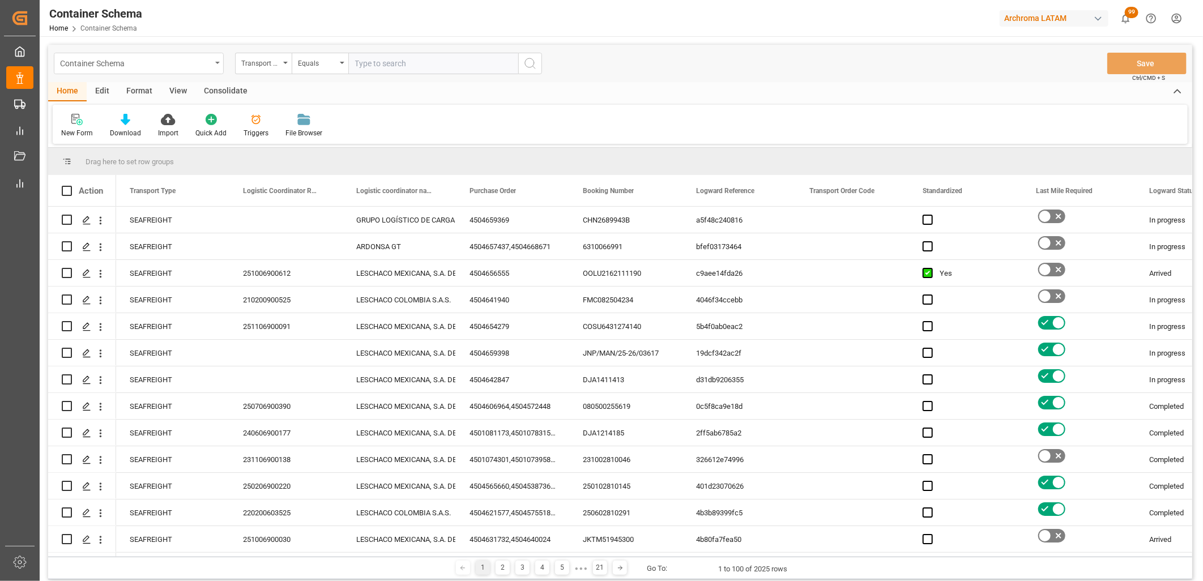
click at [212, 64] on div "Container Schema" at bounding box center [139, 64] width 170 height 22
